Goal: Task Accomplishment & Management: Manage account settings

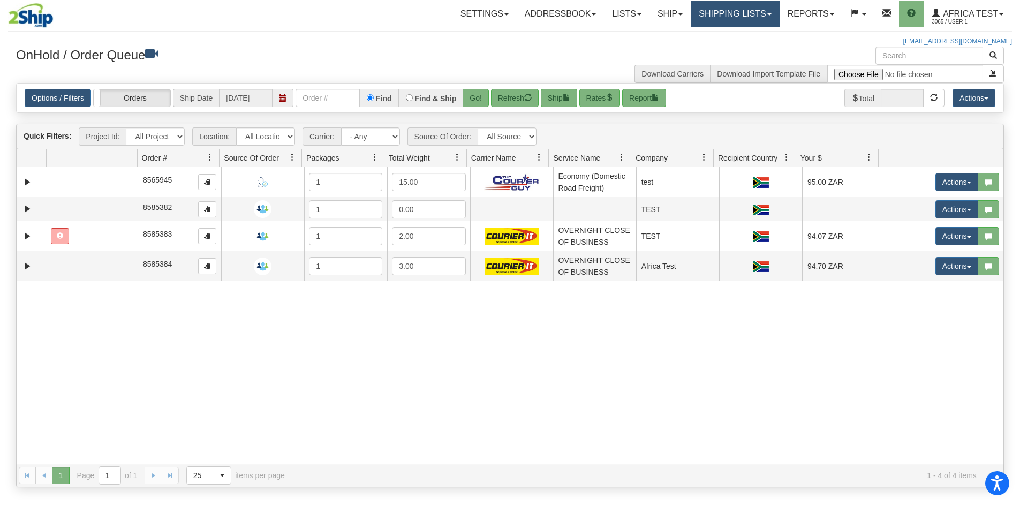
click at [714, 6] on link "Shipping lists" at bounding box center [735, 14] width 88 height 27
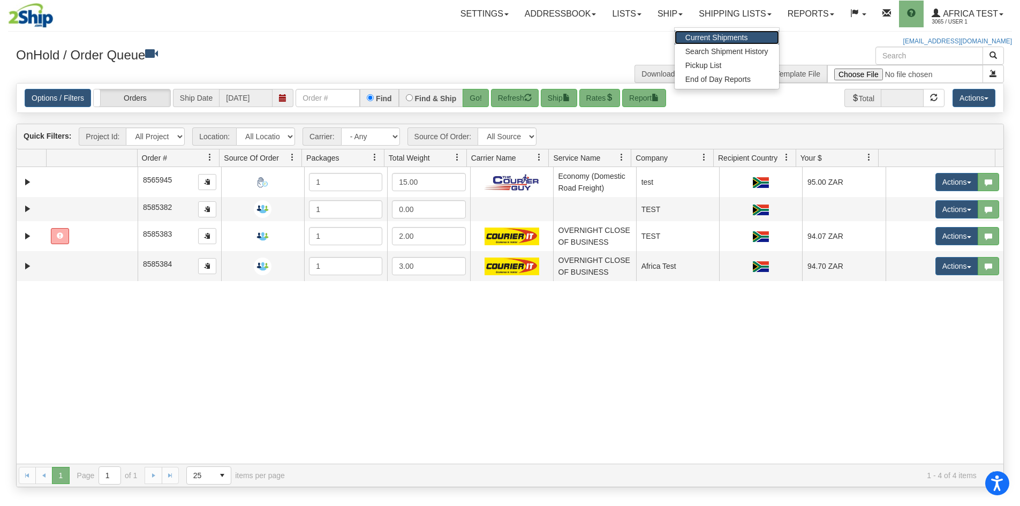
click at [700, 35] on span "Current Shipments" at bounding box center [717, 37] width 63 height 9
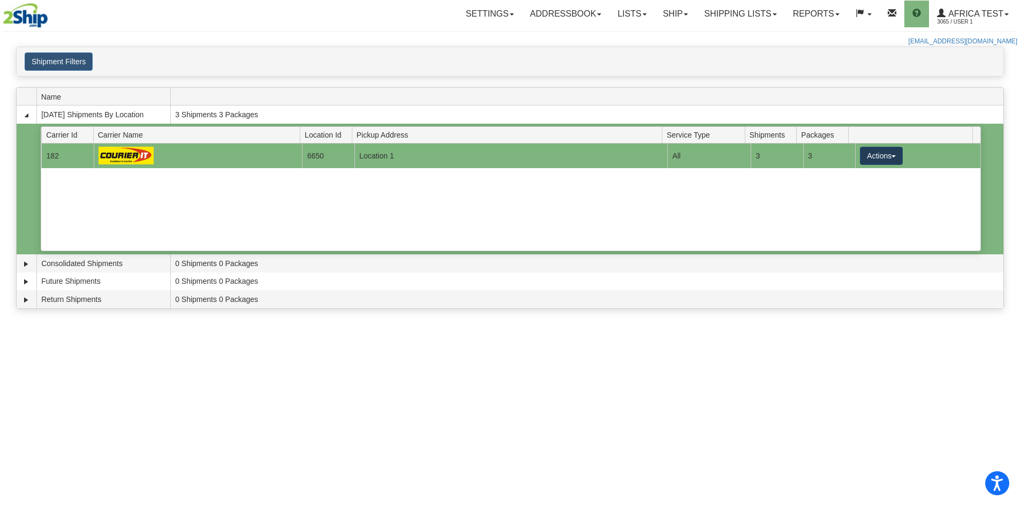
click at [867, 152] on button "Actions" at bounding box center [881, 156] width 43 height 18
click at [849, 178] on span "Details" at bounding box center [842, 175] width 29 height 7
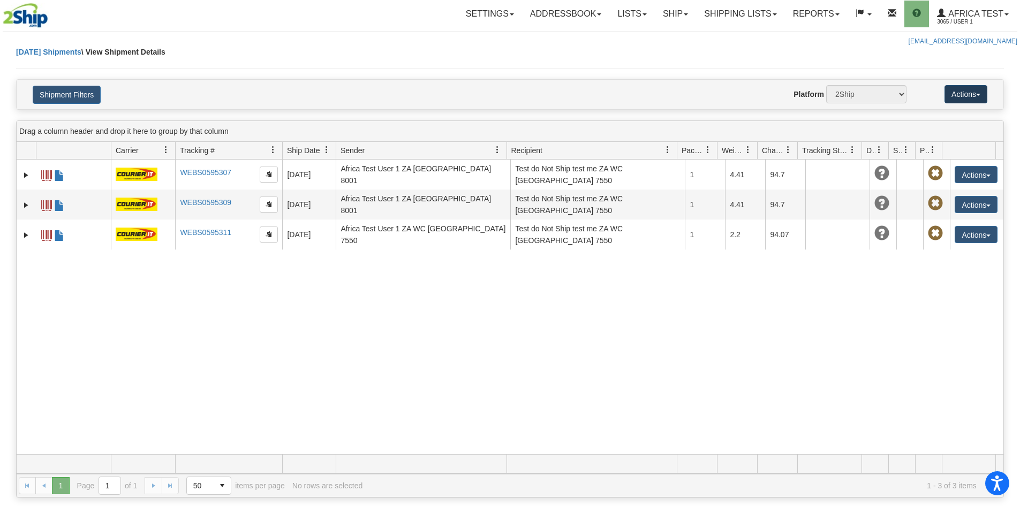
click at [964, 94] on button "Actions" at bounding box center [966, 94] width 43 height 18
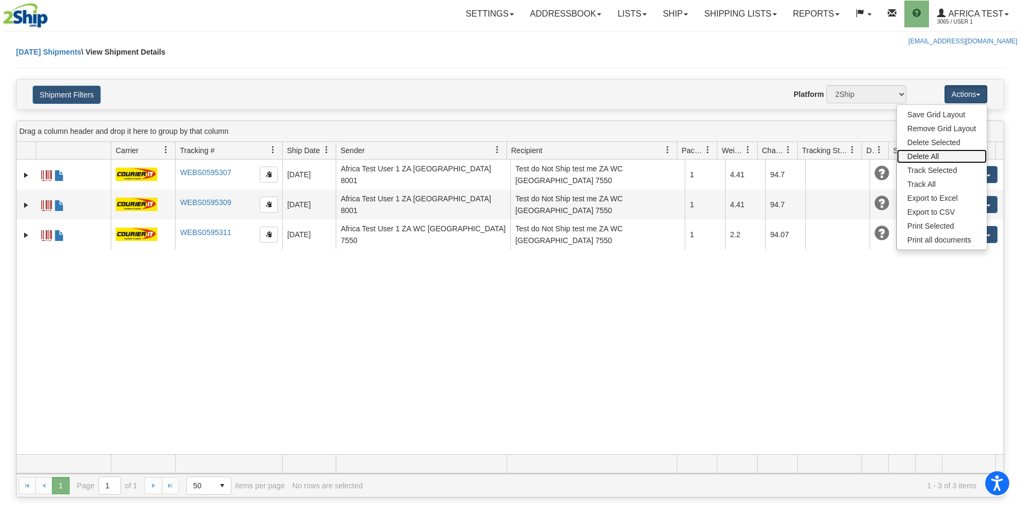
click at [918, 155] on link "Delete All" at bounding box center [942, 156] width 90 height 14
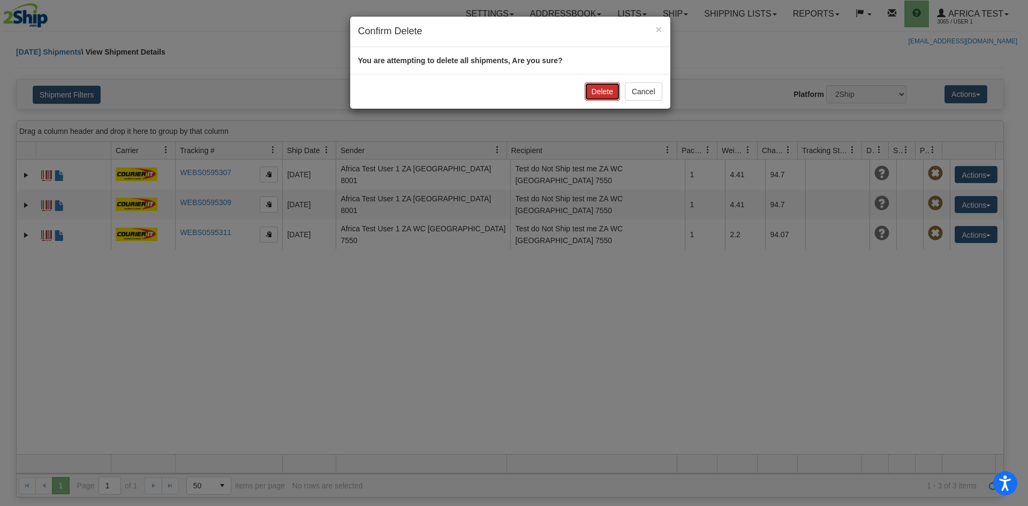
click at [610, 90] on button "Delete" at bounding box center [602, 91] width 35 height 18
